Goal: Find contact information

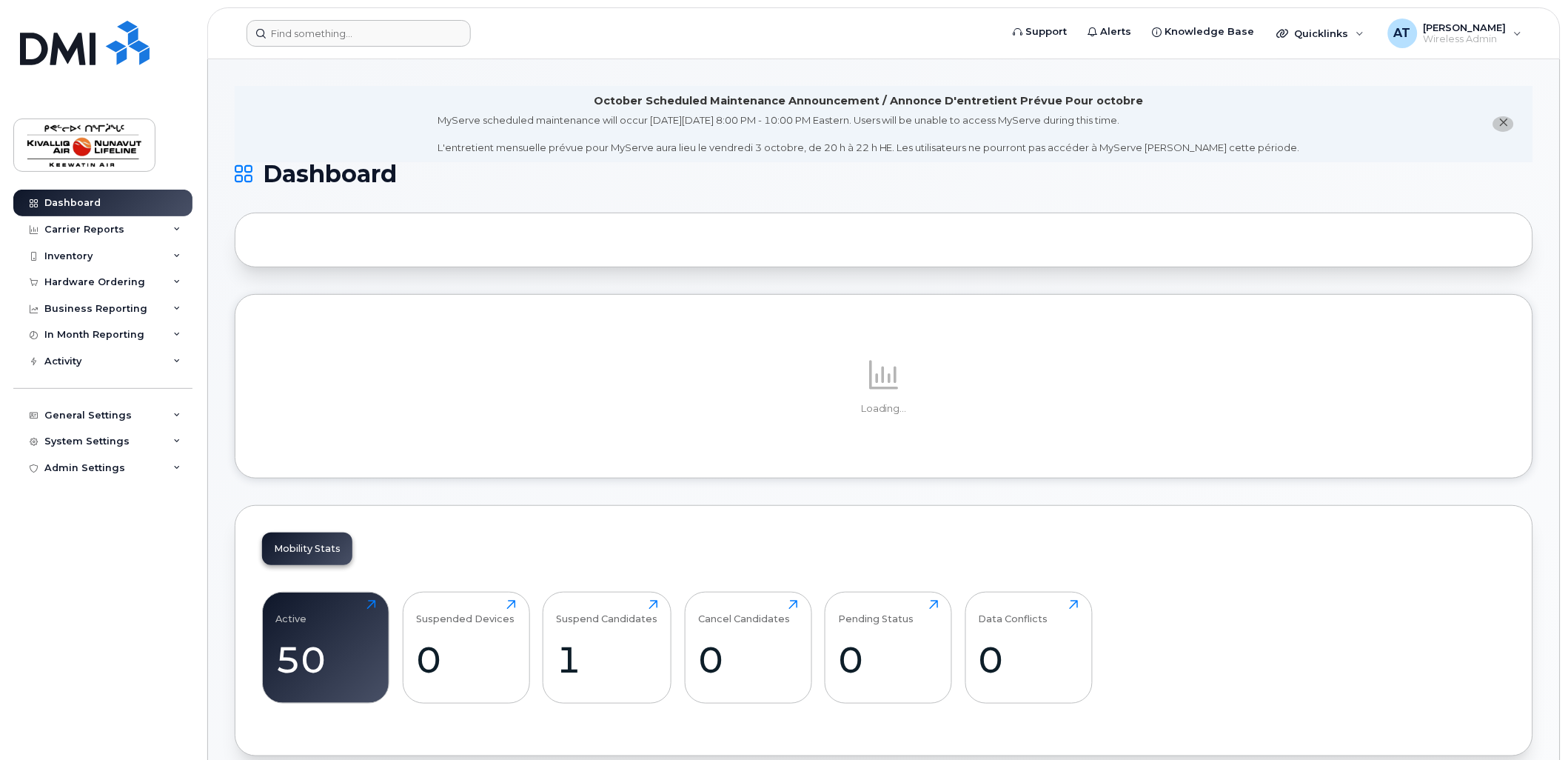
drag, startPoint x: 378, startPoint y: 49, endPoint x: 385, endPoint y: 31, distance: 19.3
click at [378, 49] on header "Support Alerts Knowledge Base Quicklinks Suspend / Cancel Device Change SIM Car…" at bounding box center [884, 33] width 1354 height 52
click at [379, 31] on input at bounding box center [359, 32] width 225 height 26
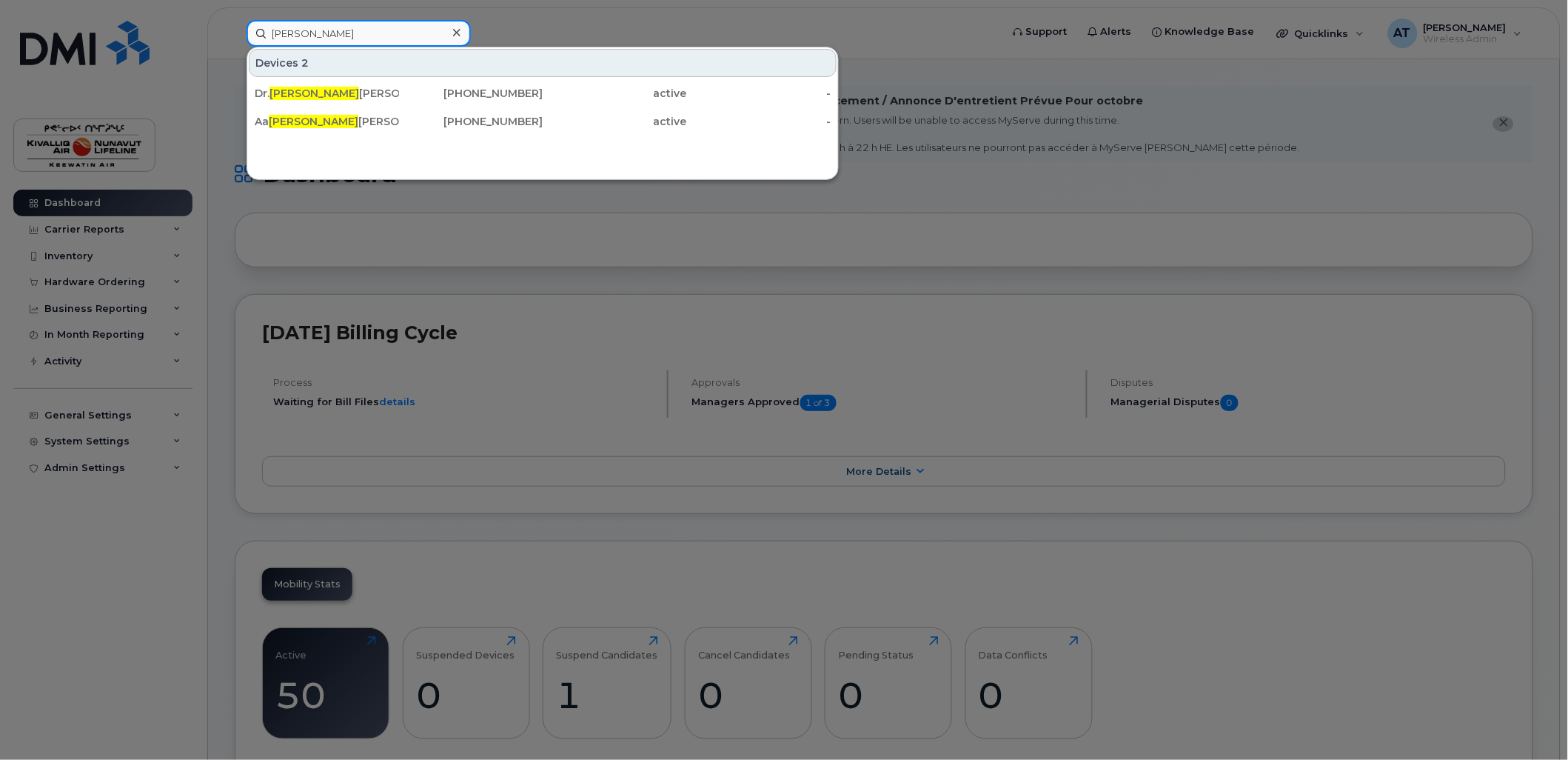
type input "[PERSON_NAME]"
drag, startPoint x: 465, startPoint y: 94, endPoint x: 197, endPoint y: 123, distance: 269.6
click at [465, 94] on div "[PHONE_NUMBER]" at bounding box center [471, 93] width 145 height 14
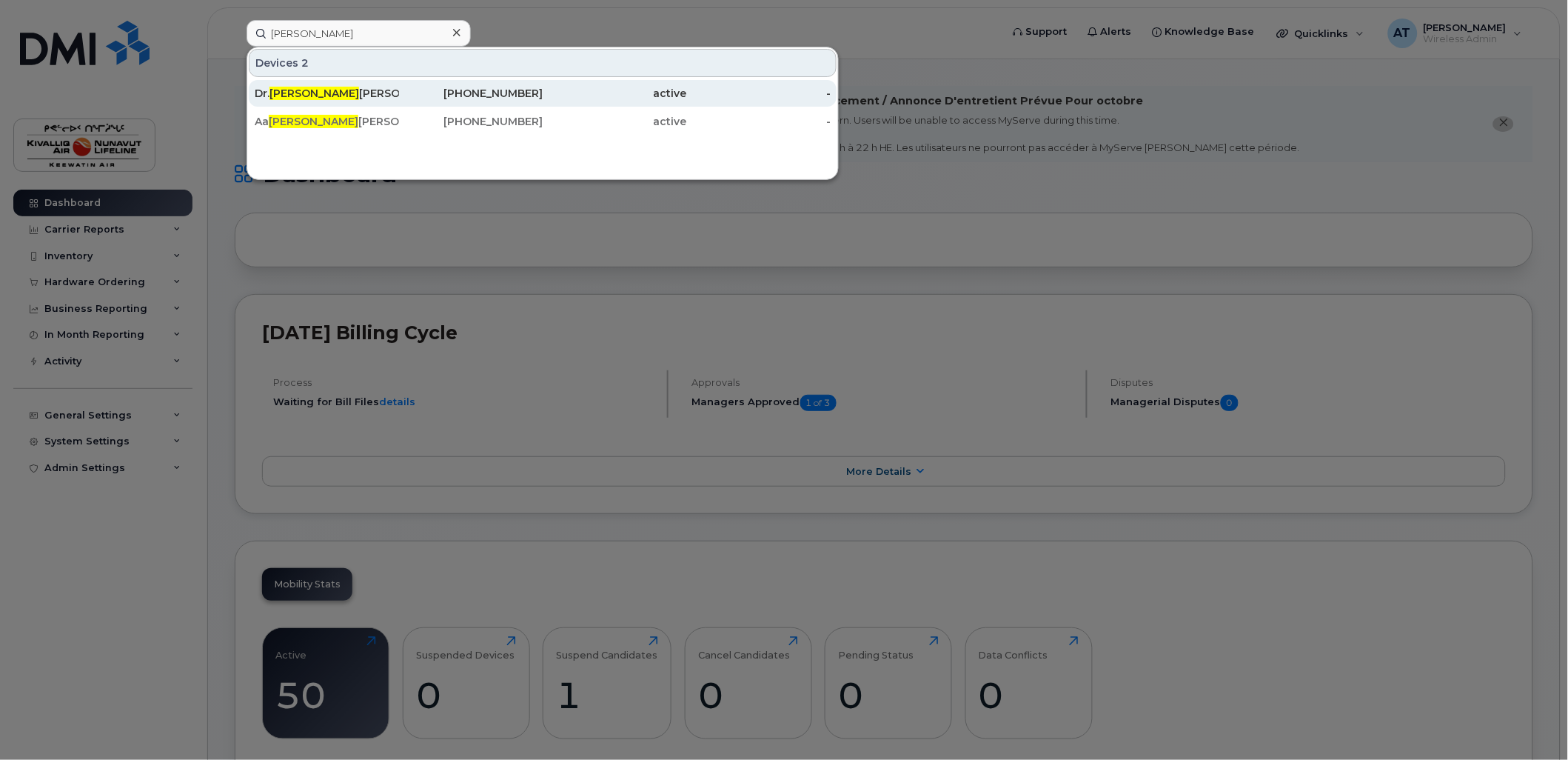
click at [277, 90] on span "[PERSON_NAME]" at bounding box center [314, 94] width 89 height 14
